Goal: Register for event/course

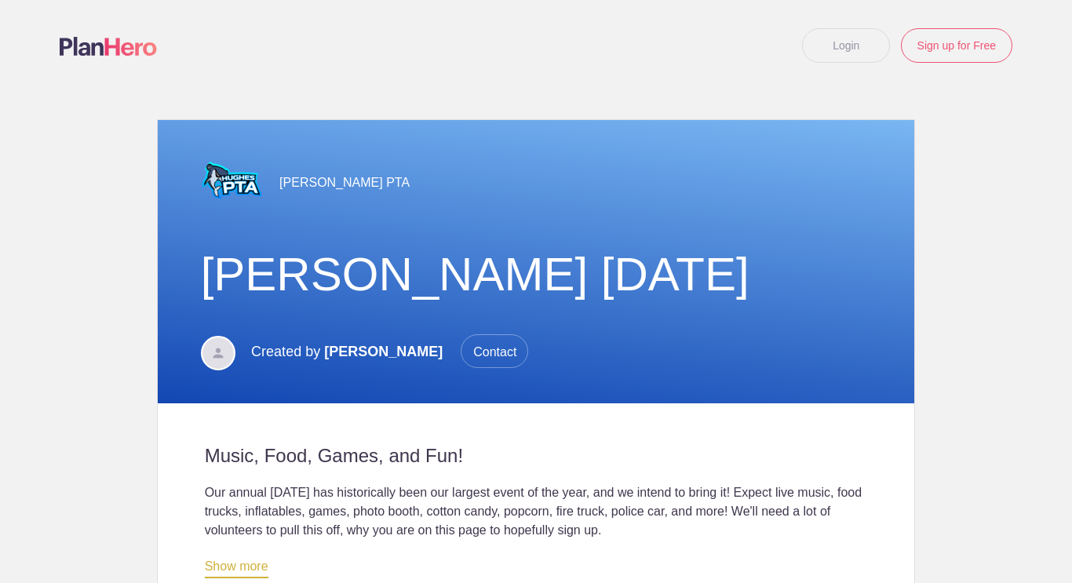
click at [766, 224] on div "[PERSON_NAME] [DATE]" at bounding box center [536, 274] width 694 height 119
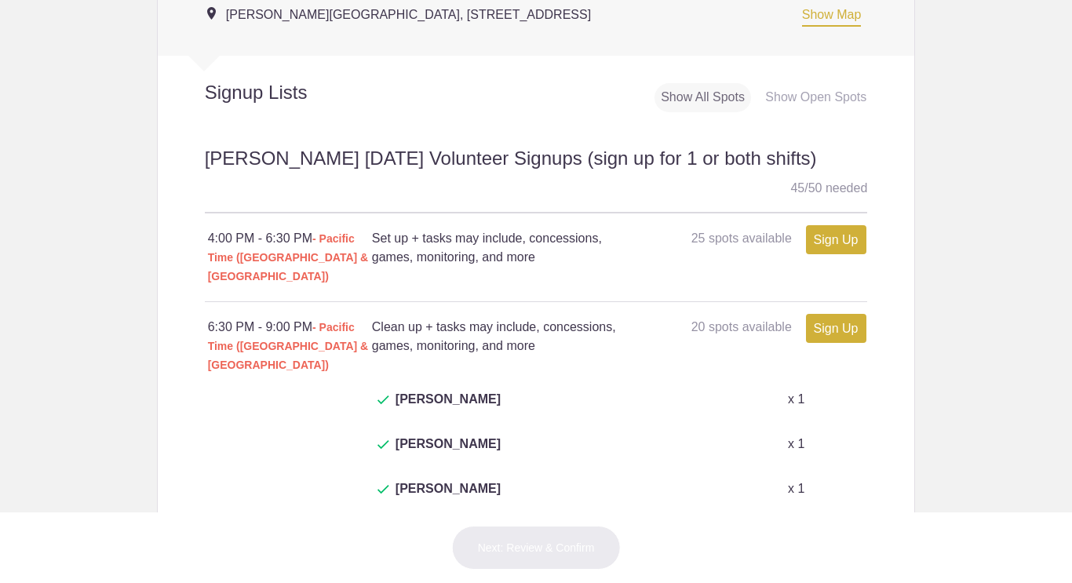
scroll to position [722, 0]
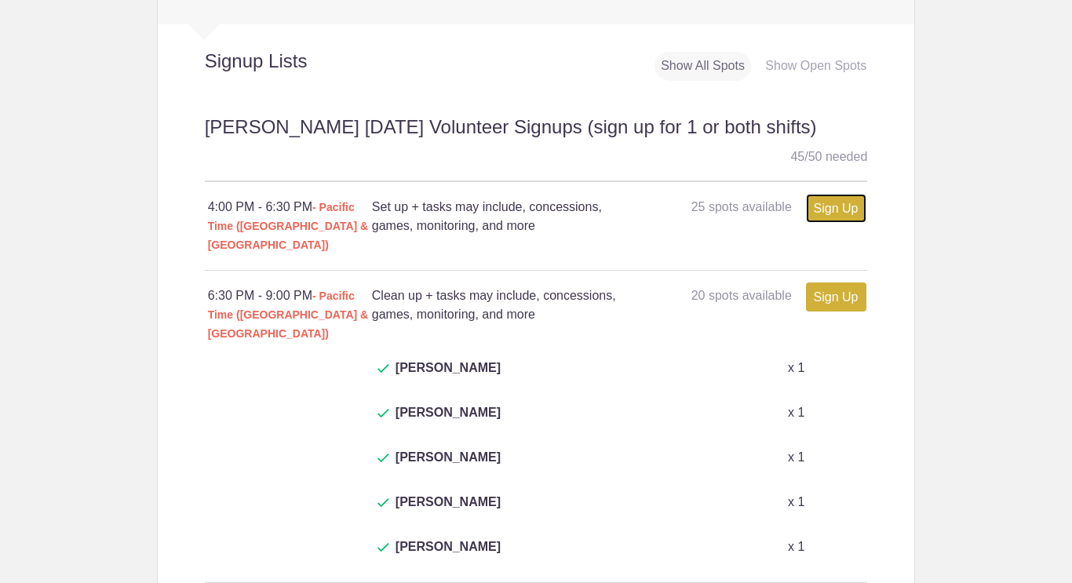
click at [832, 220] on link "Sign Up" at bounding box center [836, 208] width 60 height 29
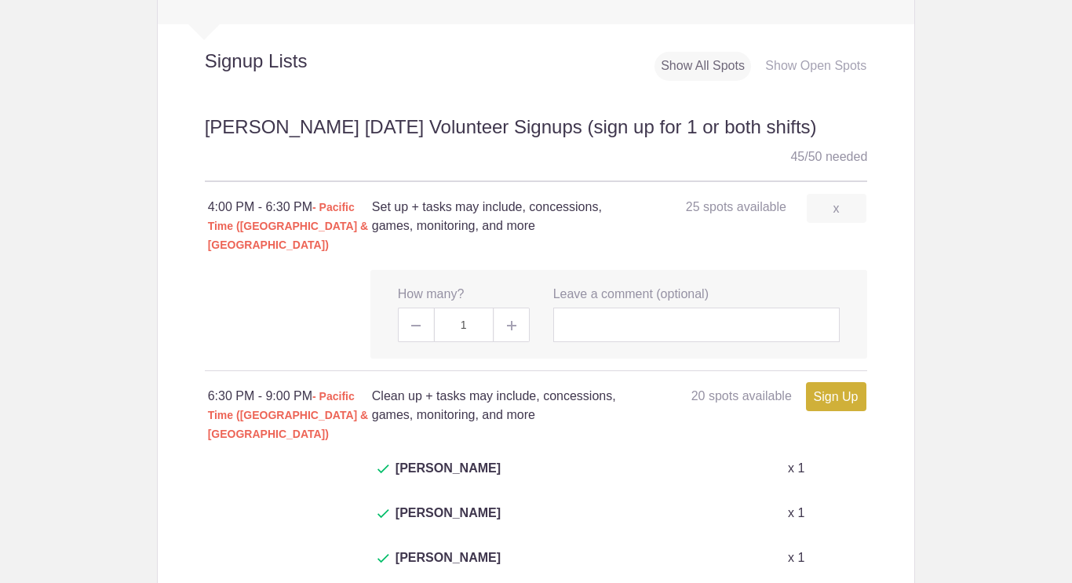
click at [521, 312] on span at bounding box center [511, 325] width 35 height 35
click at [918, 273] on body "Login Sign up for Free Login Loading page Loading page [PERSON_NAME] PTA [PERSO…" at bounding box center [536, 291] width 1072 height 583
click at [418, 308] on span at bounding box center [415, 325] width 35 height 35
type input "1"
click at [828, 213] on link "x" at bounding box center [836, 208] width 60 height 29
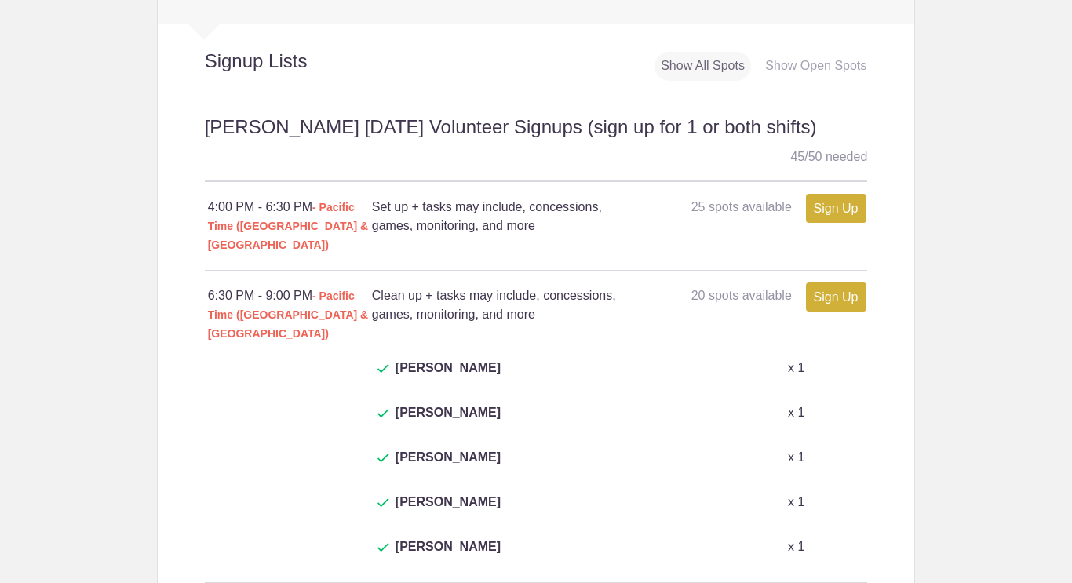
click at [846, 140] on h2 "[PERSON_NAME] [DATE] Volunteer Signups (sign up for 1 or both shifts) 45 / 50 n…" at bounding box center [536, 148] width 663 height 68
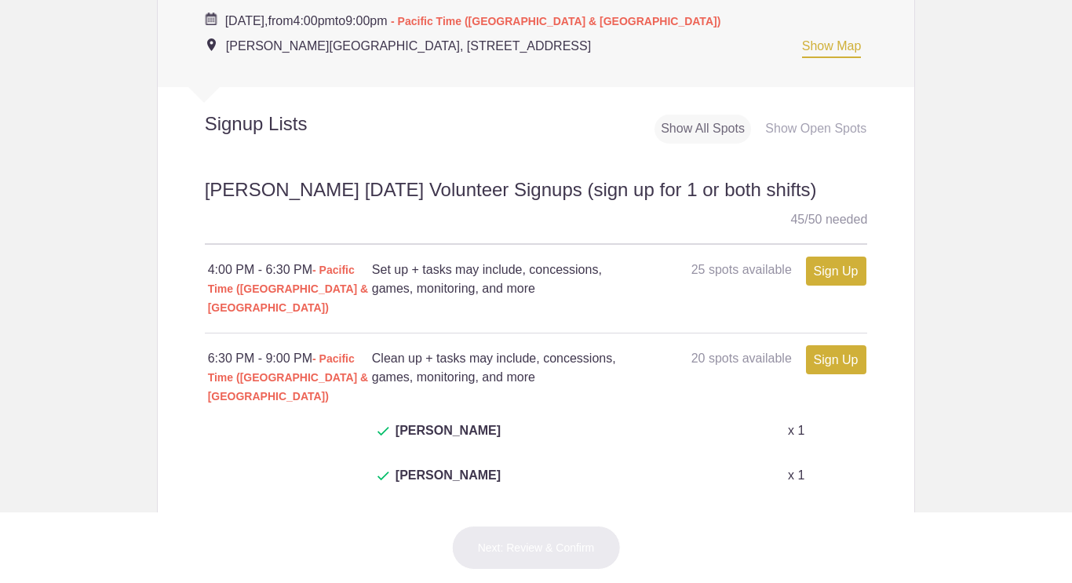
scroll to position [628, 0]
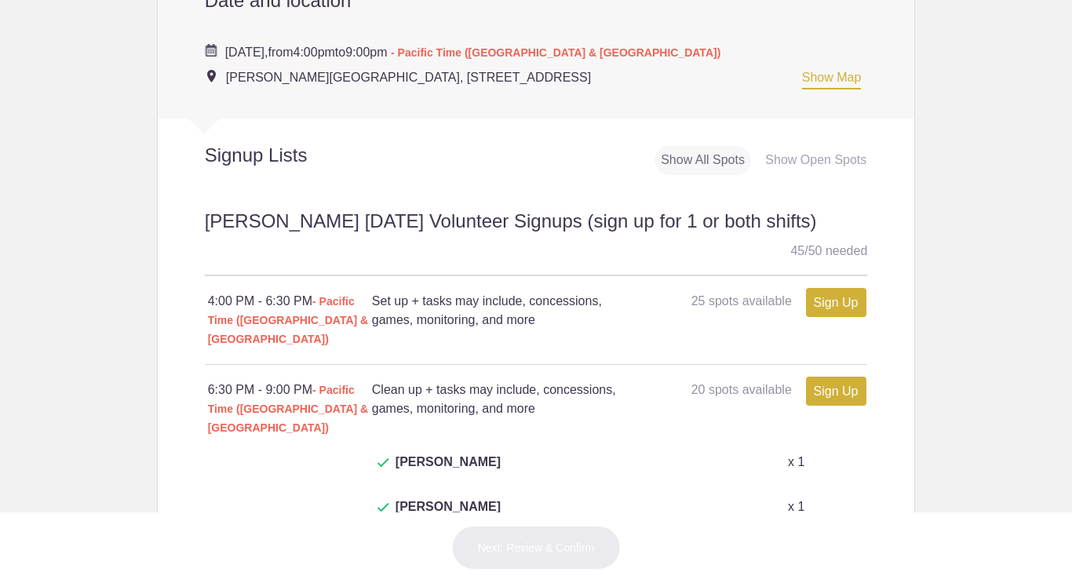
click at [334, 55] on span "4:00pm" at bounding box center [314, 52] width 42 height 13
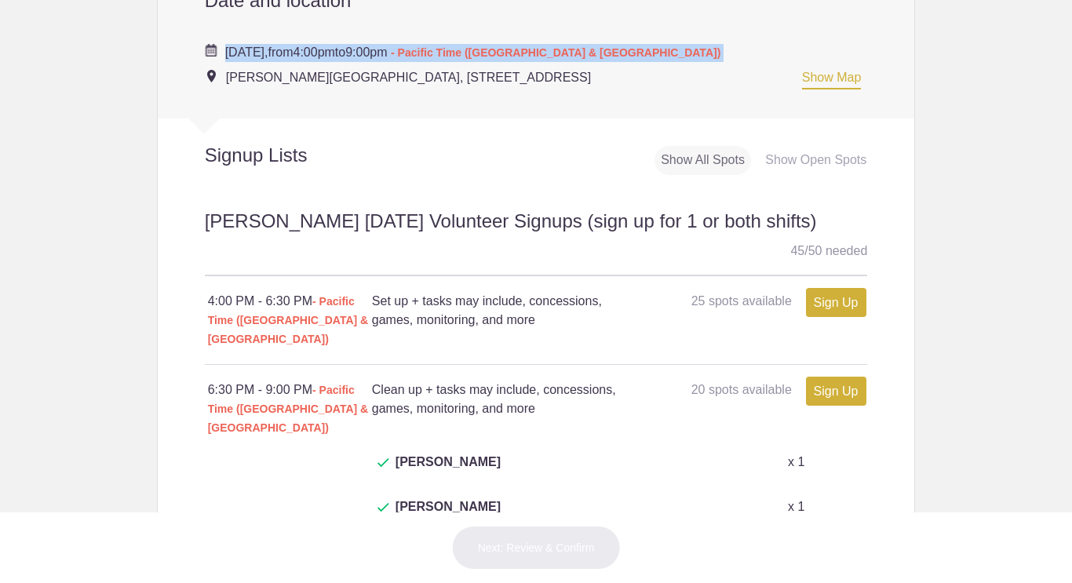
click at [334, 55] on span "4:00pm" at bounding box center [314, 52] width 42 height 13
